Goal: Find specific page/section

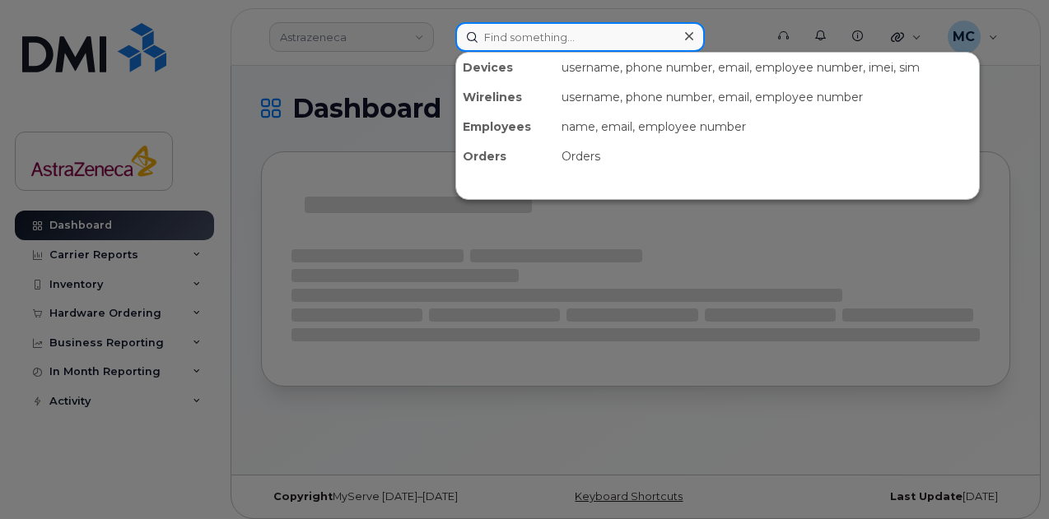
click at [575, 22] on input at bounding box center [579, 37] width 249 height 30
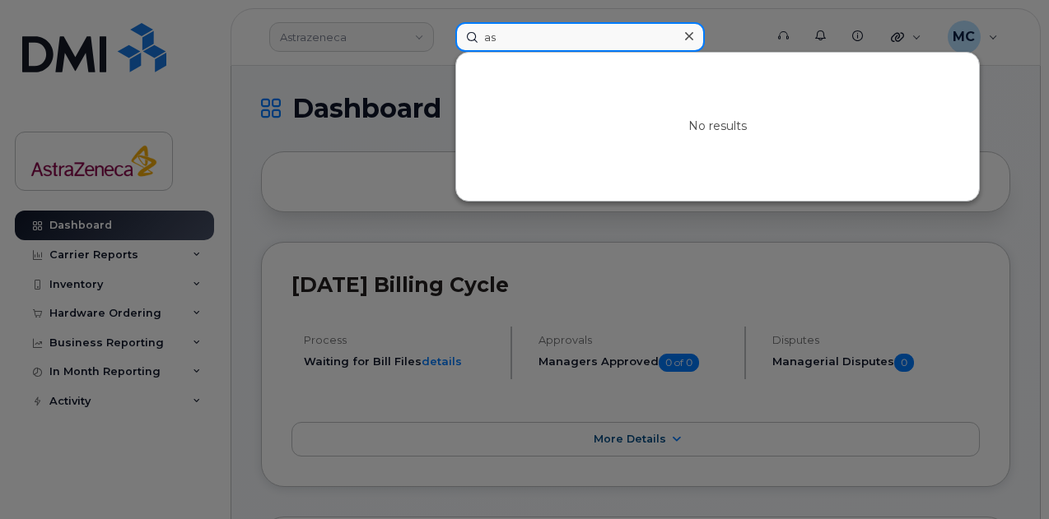
type input "a"
type input "[PERSON_NAME]"
drag, startPoint x: 614, startPoint y: 34, endPoint x: 181, endPoint y: 22, distance: 433.2
click at [442, 22] on div "[PERSON_NAME] No results" at bounding box center [604, 37] width 324 height 30
paste input "ktdh824"
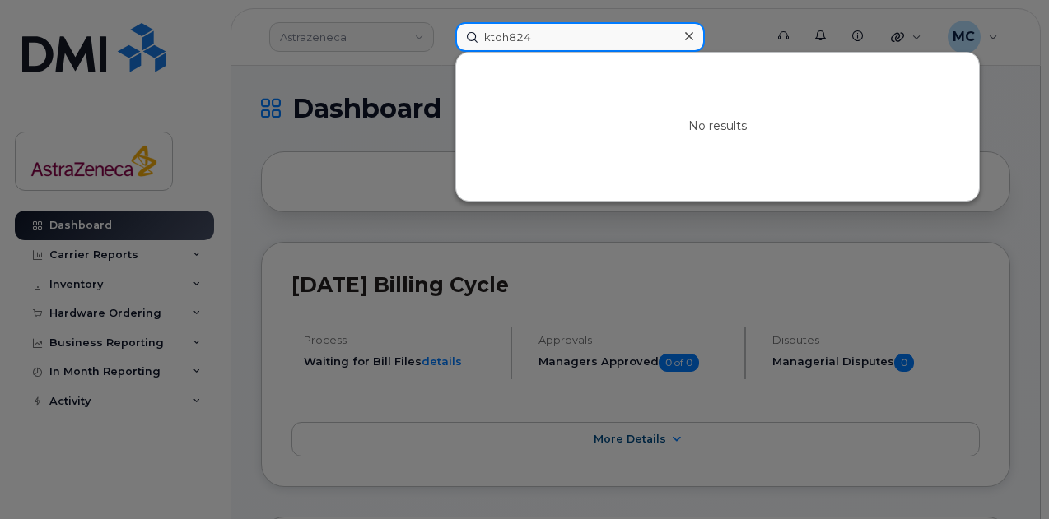
type input "ktdh824"
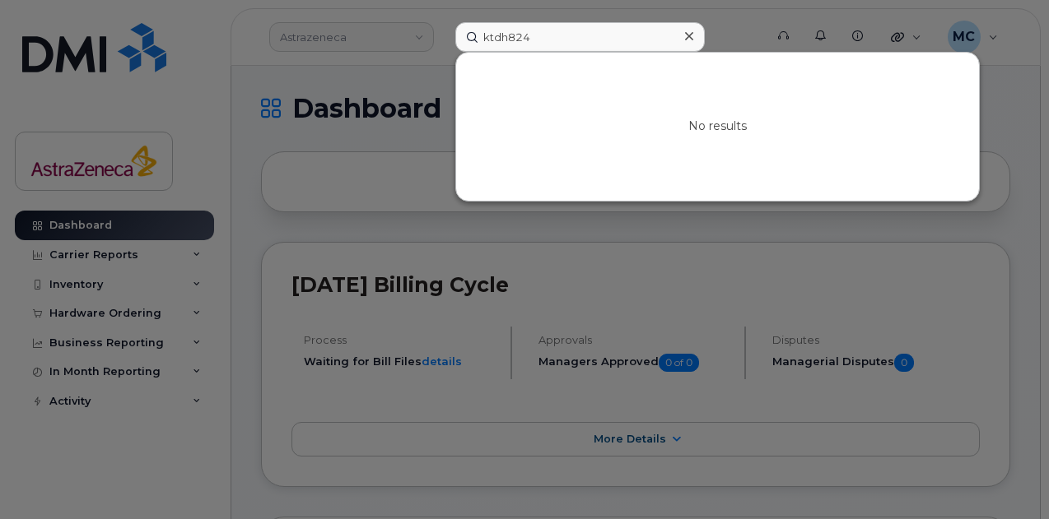
click at [687, 36] on icon at bounding box center [689, 36] width 8 height 8
